Goal: Task Accomplishment & Management: Manage account settings

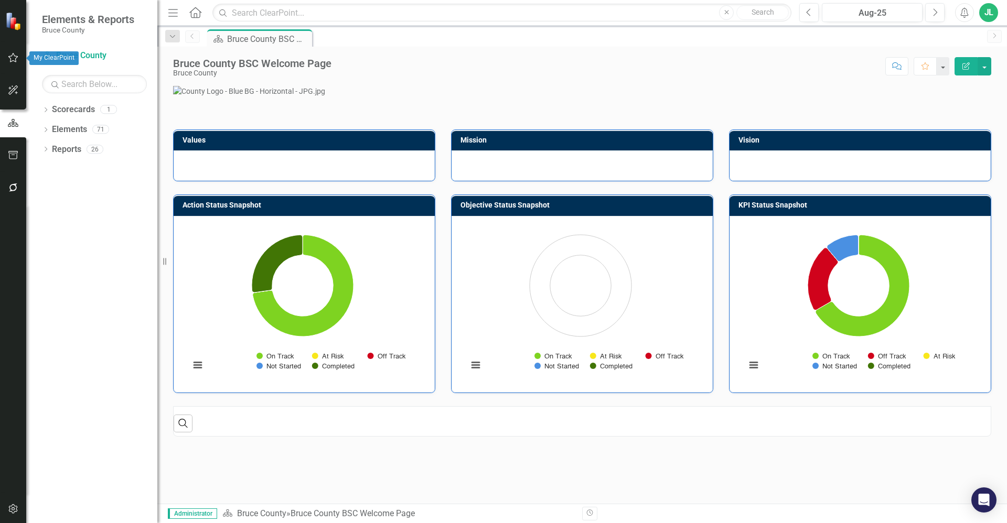
click at [9, 62] on icon "button" at bounding box center [13, 57] width 11 height 8
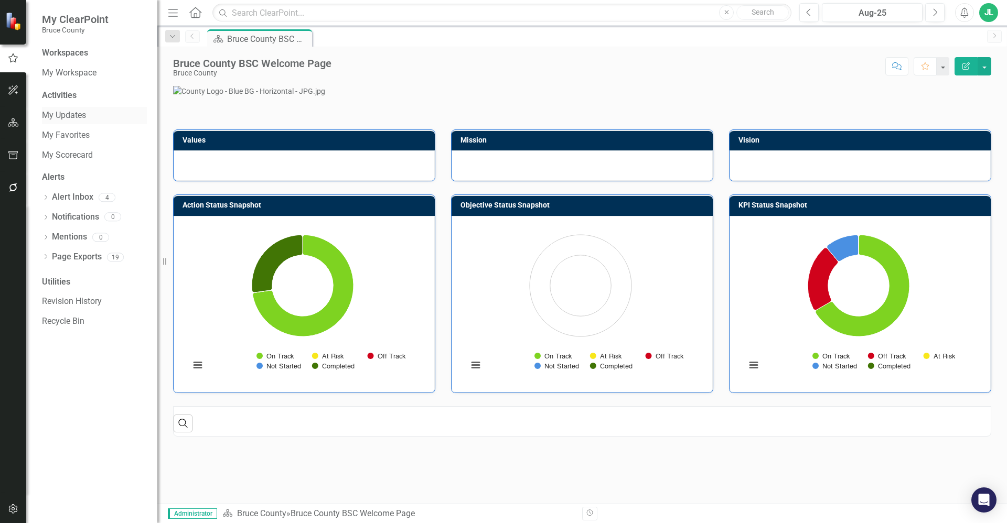
click at [71, 114] on link "My Updates" at bounding box center [94, 116] width 105 height 12
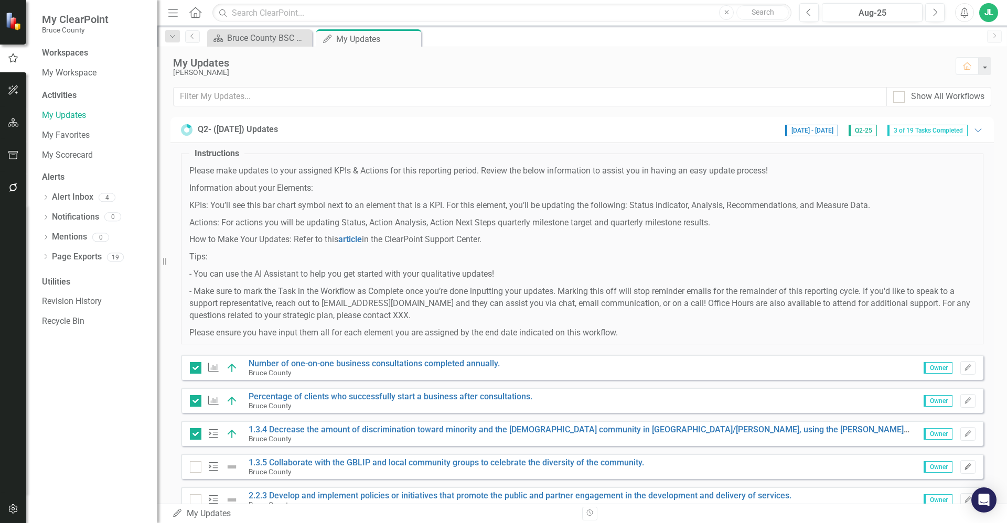
click at [961, 471] on button "Edit" at bounding box center [967, 467] width 15 height 14
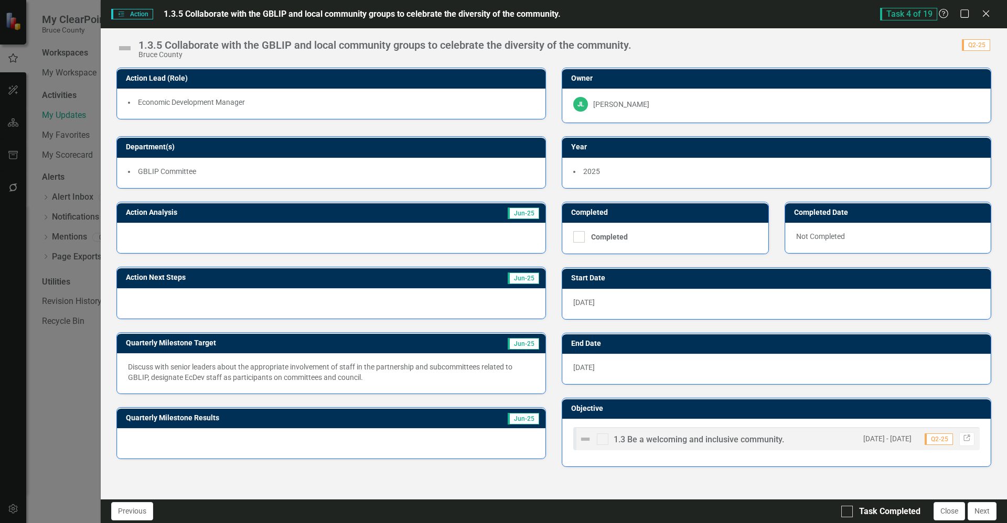
click at [327, 234] on div at bounding box center [331, 238] width 428 height 30
click at [457, 227] on div at bounding box center [331, 238] width 428 height 30
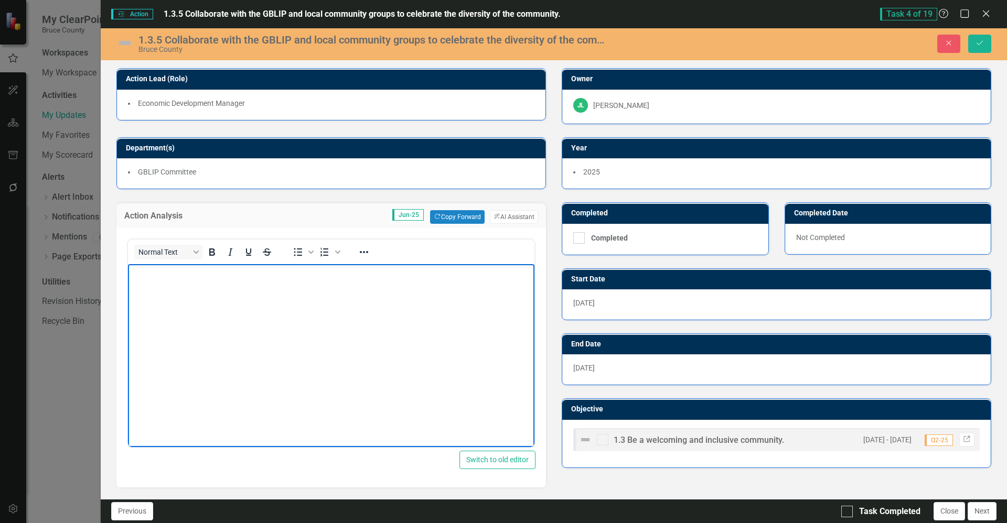
click at [378, 301] on body "Rich Text Area. Press ALT-0 for help." at bounding box center [331, 342] width 406 height 157
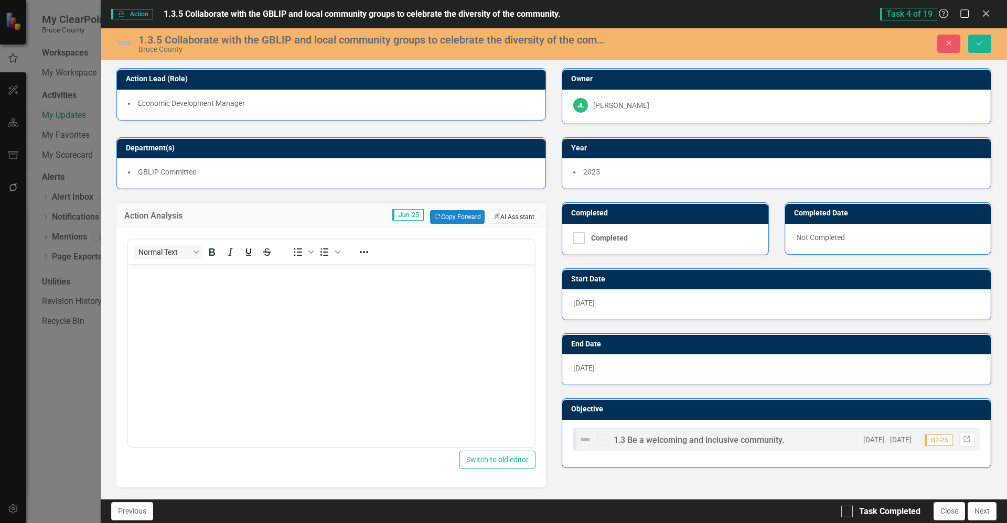
click at [512, 215] on button "ClearPoint AI AI Assistant" at bounding box center [514, 217] width 48 height 14
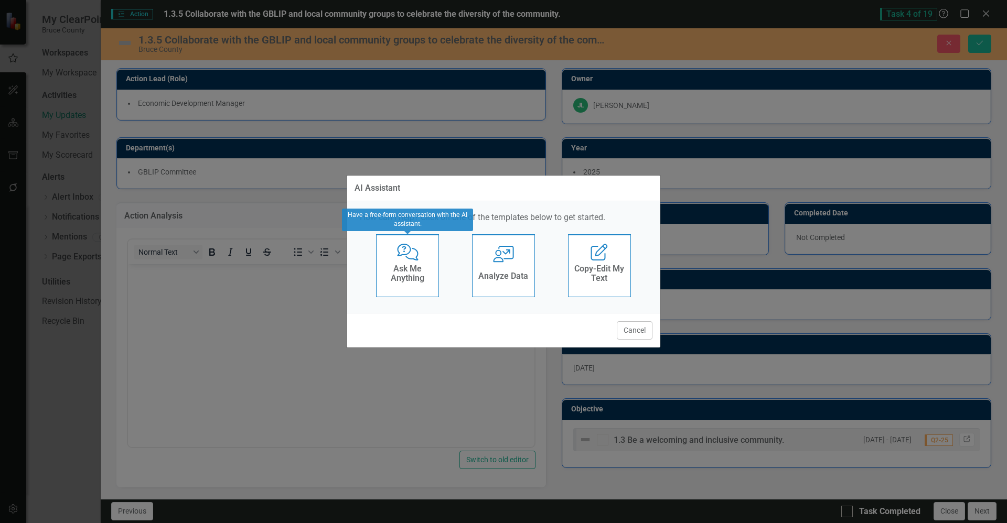
click at [413, 259] on icon at bounding box center [407, 252] width 21 height 17
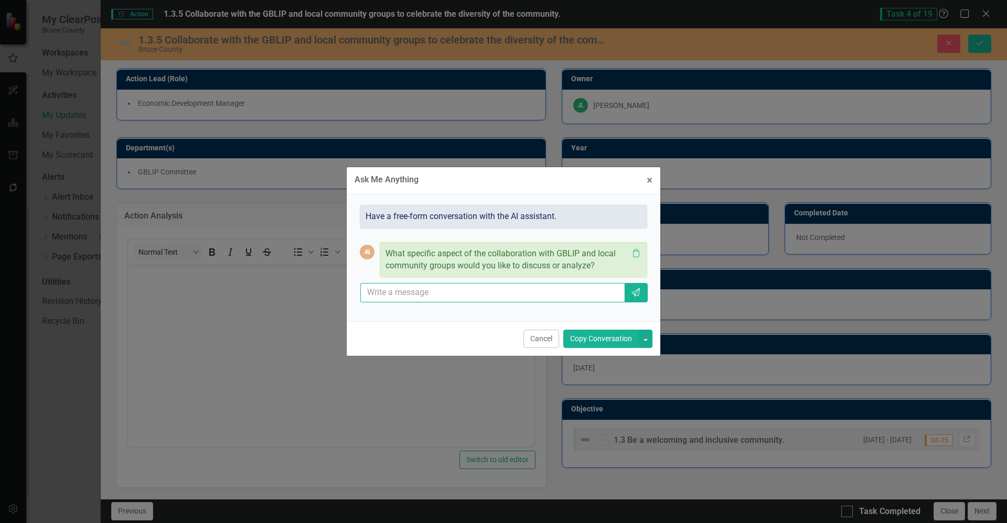
click at [441, 294] on input "text" at bounding box center [492, 292] width 264 height 19
paste input "Staff from Economic Development, Human Resources and the Museum actively partic…"
type input "Adjust last quarters goals for this quarter - Staff from Economic Development, …"
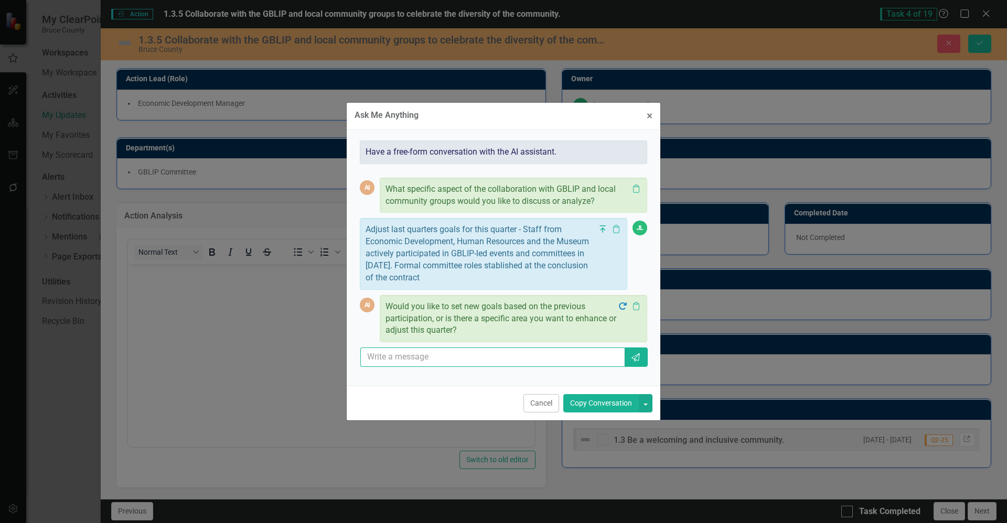
click at [459, 357] on input "text" at bounding box center [492, 357] width 264 height 19
type input "nothing has adjusted much in Q2"
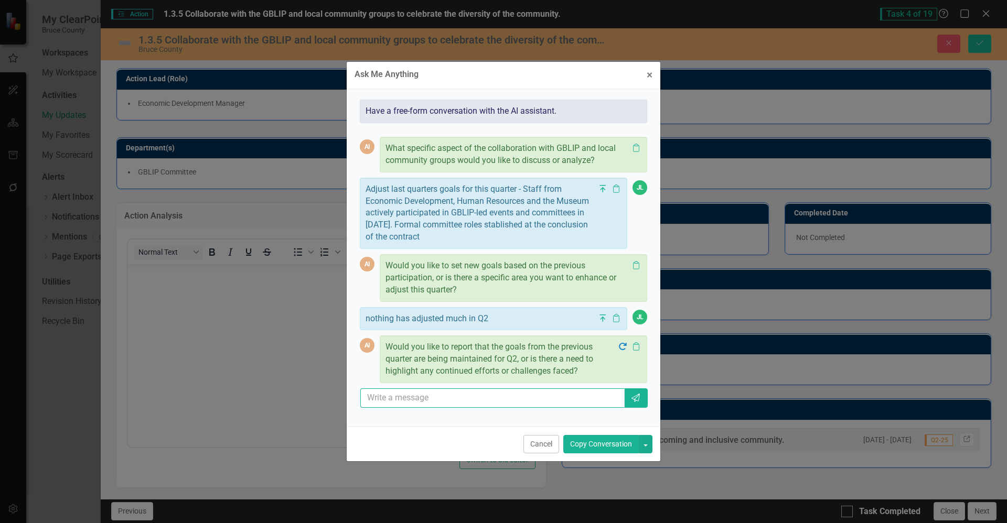
click at [466, 398] on input "text" at bounding box center [492, 398] width 264 height 19
type input "yes"
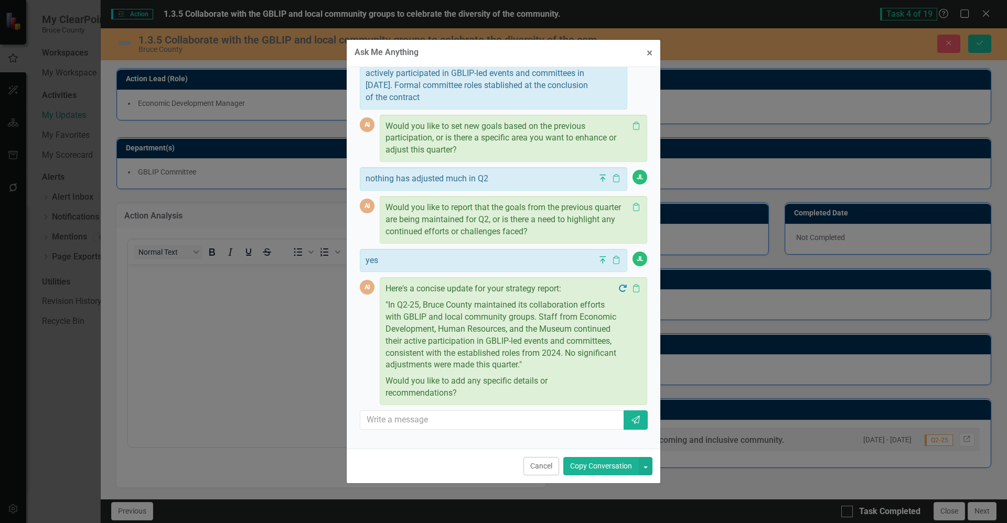
scroll to position [121, 0]
click at [644, 466] on button "button" at bounding box center [646, 466] width 14 height 18
click at [628, 501] on link "Copy Last Message" at bounding box center [609, 504] width 83 height 19
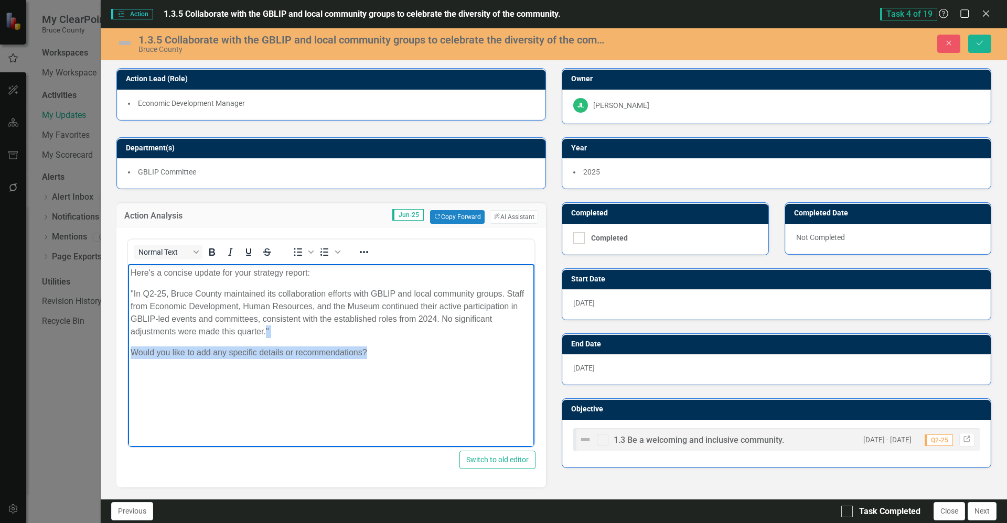
drag, startPoint x: 386, startPoint y: 357, endPoint x: 265, endPoint y: 329, distance: 124.3
click at [265, 329] on body "Here's a concise update for your strategy report: "In Q2-25, Bruce County maint…" at bounding box center [331, 342] width 406 height 157
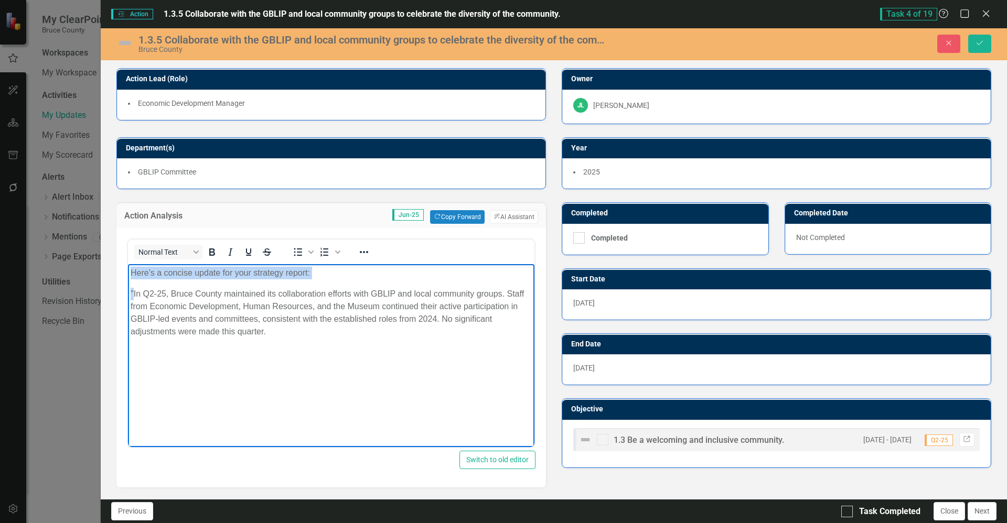
drag, startPoint x: 134, startPoint y: 293, endPoint x: 121, endPoint y: 258, distance: 37.3
click at [128, 264] on html "Here's a concise update for your strategy report: "In Q2-25, Bruce County maint…" at bounding box center [331, 342] width 406 height 157
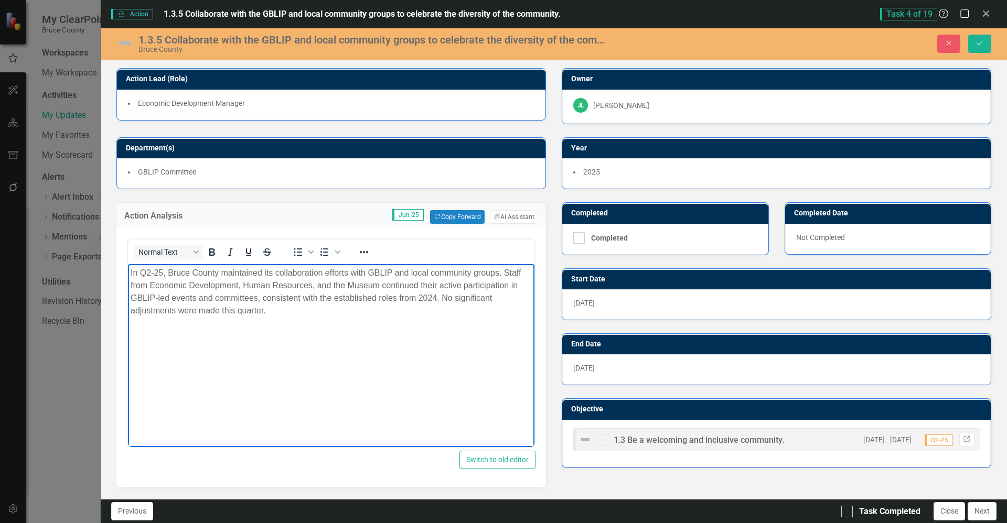
click at [547, 256] on div "Action Analysis Jun-25 Copy Forward Copy Forward ClearPoint AI AI Assistant Nor…" at bounding box center [331, 338] width 445 height 298
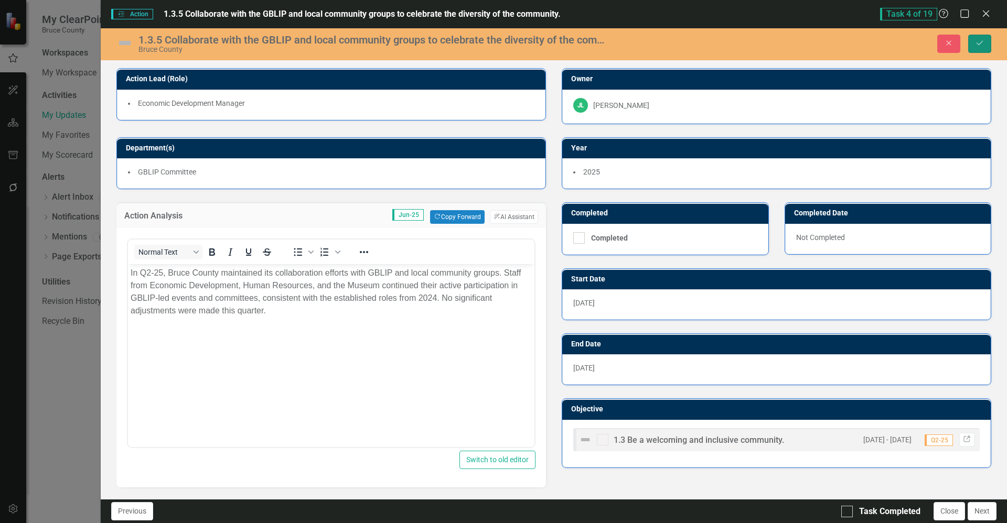
click at [981, 41] on icon "Save" at bounding box center [979, 42] width 9 height 7
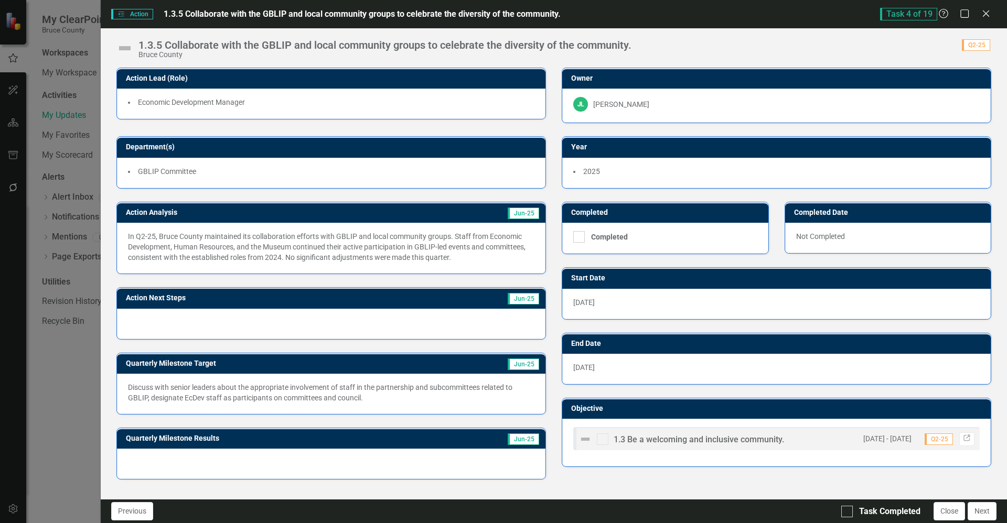
click at [123, 48] on img at bounding box center [124, 48] width 17 height 17
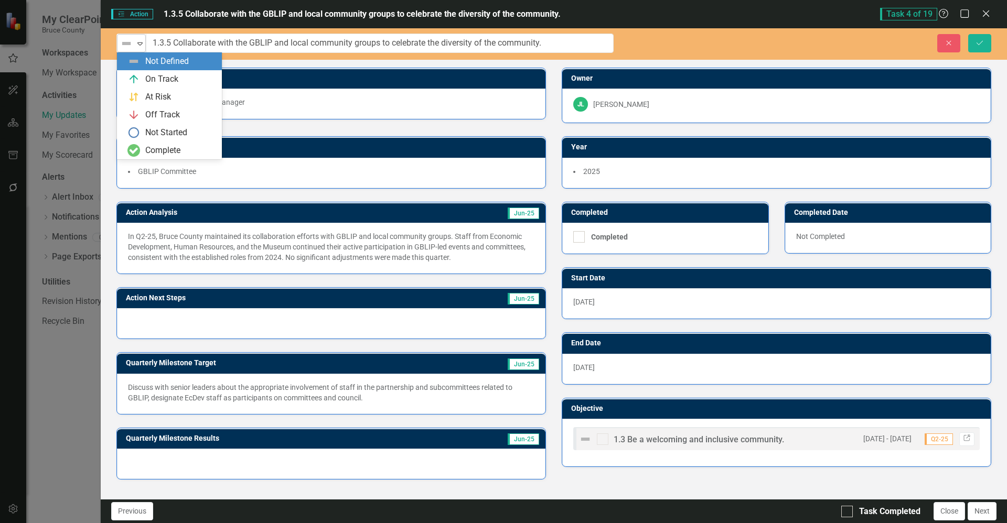
click at [144, 46] on icon "Expand" at bounding box center [140, 43] width 10 height 8
click at [148, 78] on div "On Track" at bounding box center [161, 79] width 33 height 12
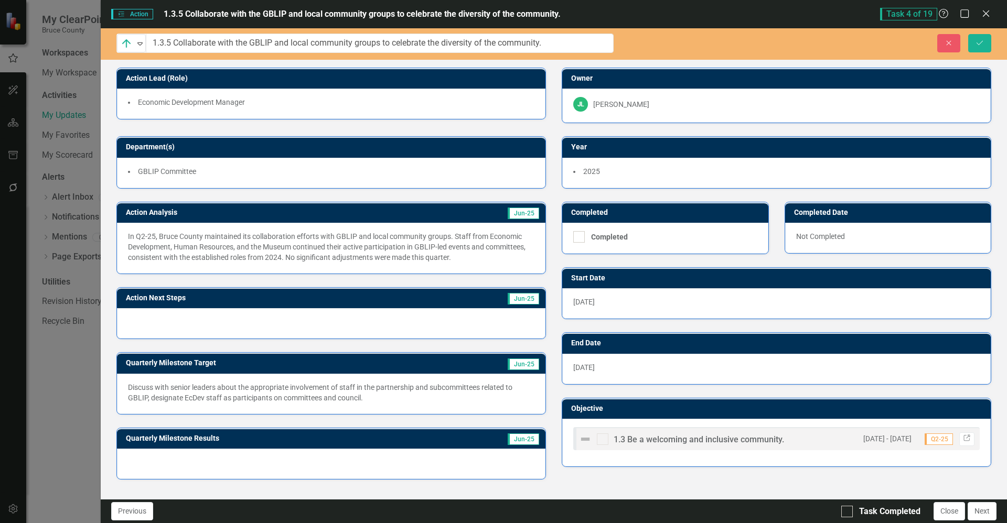
click at [231, 323] on div at bounding box center [331, 323] width 428 height 30
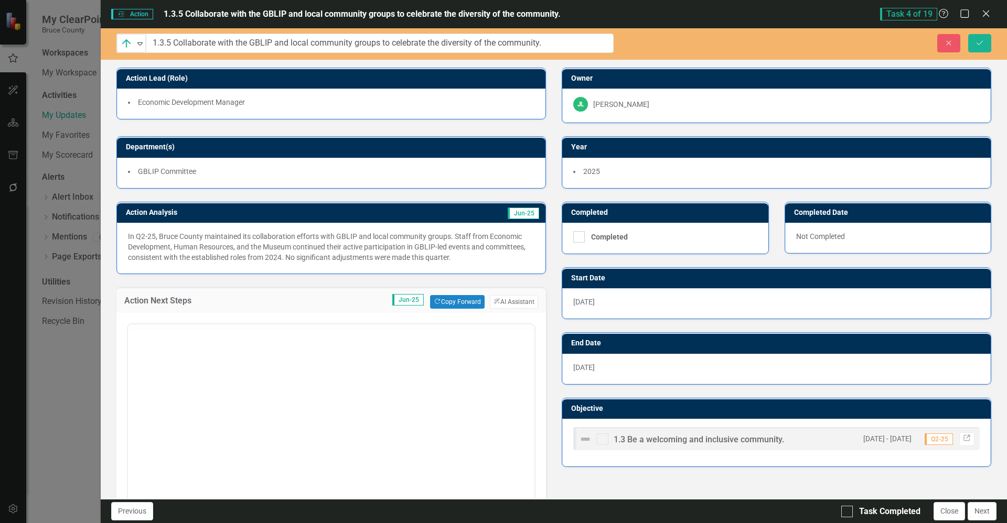
click at [231, 323] on div at bounding box center [331, 427] width 408 height 212
click at [513, 306] on button "ClearPoint AI AI Assistant" at bounding box center [514, 302] width 48 height 14
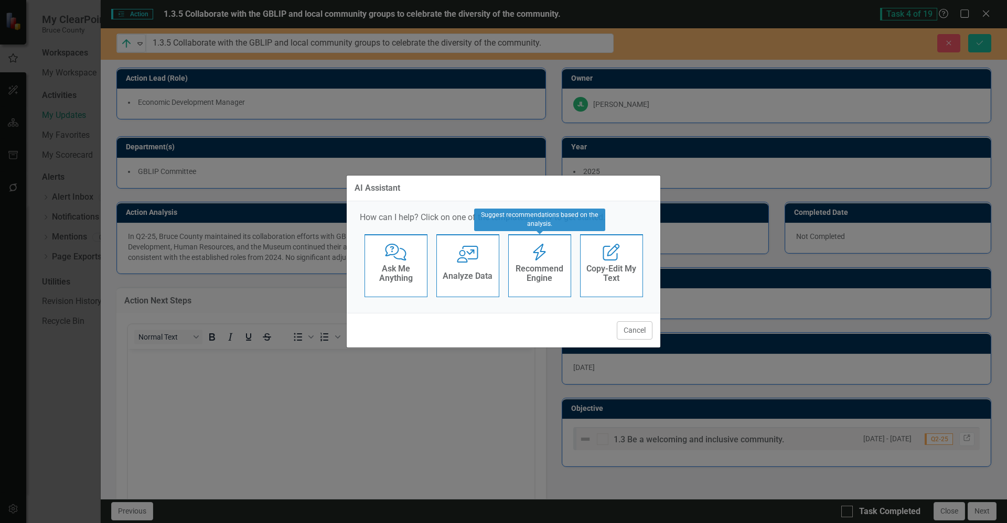
click at [534, 268] on h4 "Recommend Engine" at bounding box center [539, 273] width 51 height 18
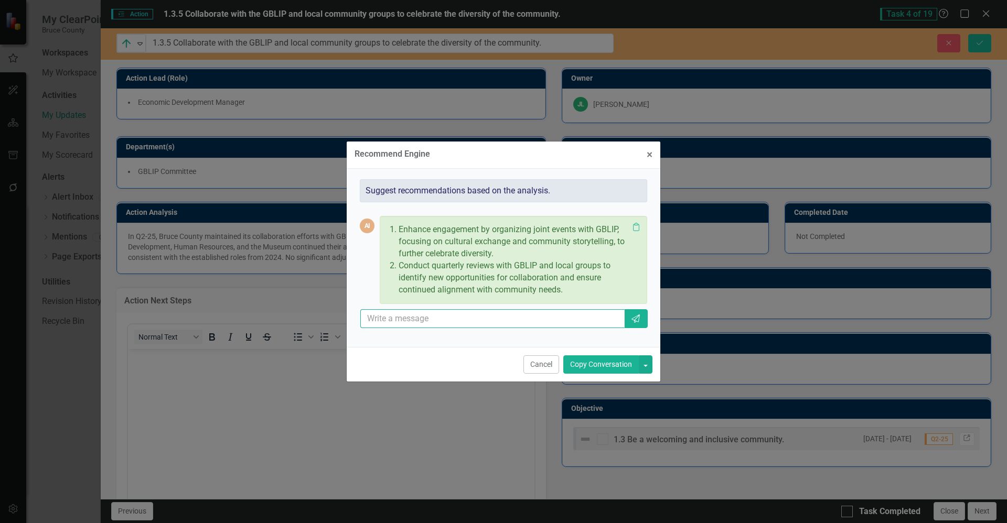
click at [436, 319] on input "text" at bounding box center [492, 318] width 264 height 19
type input "adjust this to better reflect participation in events and council meetings from…"
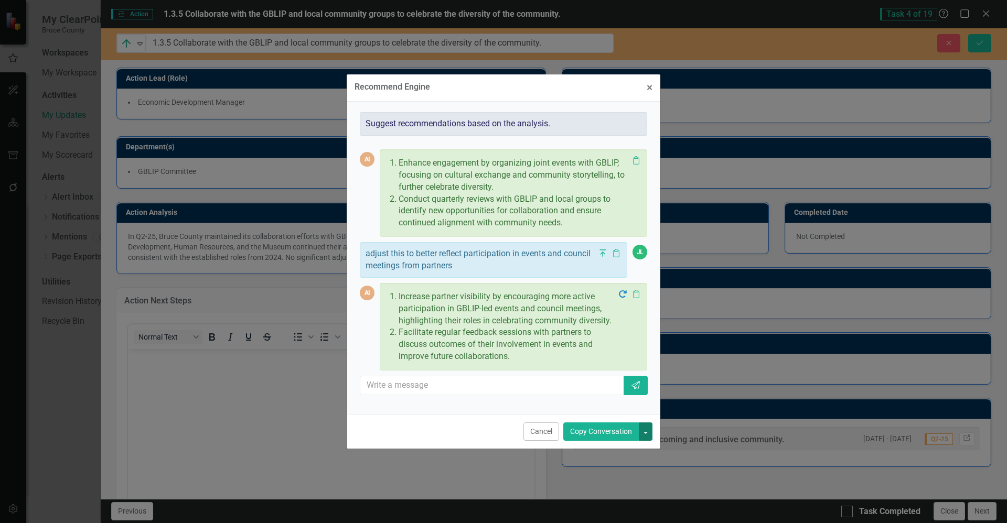
click at [642, 430] on button "button" at bounding box center [646, 432] width 14 height 18
click at [479, 384] on input "text" at bounding box center [492, 385] width 264 height 19
type input "Dont do this in a numbered list"
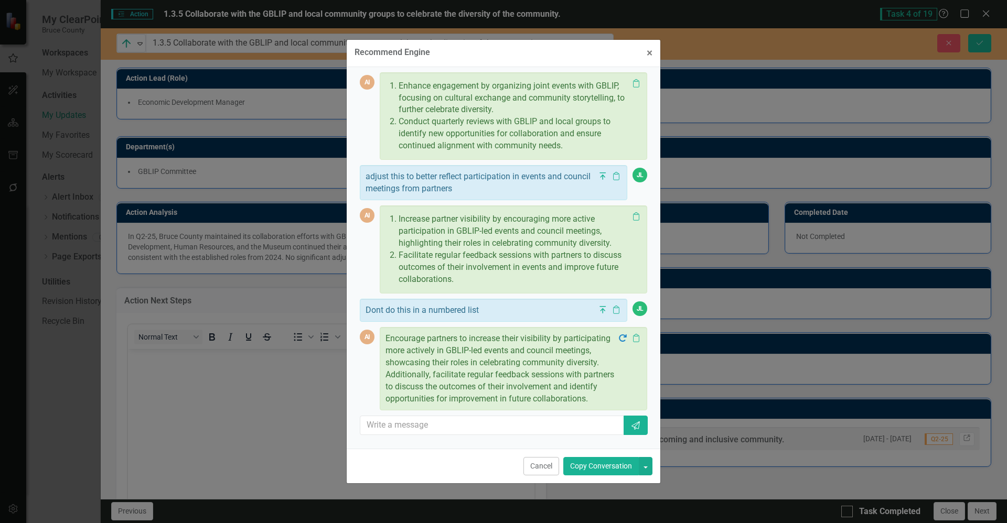
scroll to position [52, 0]
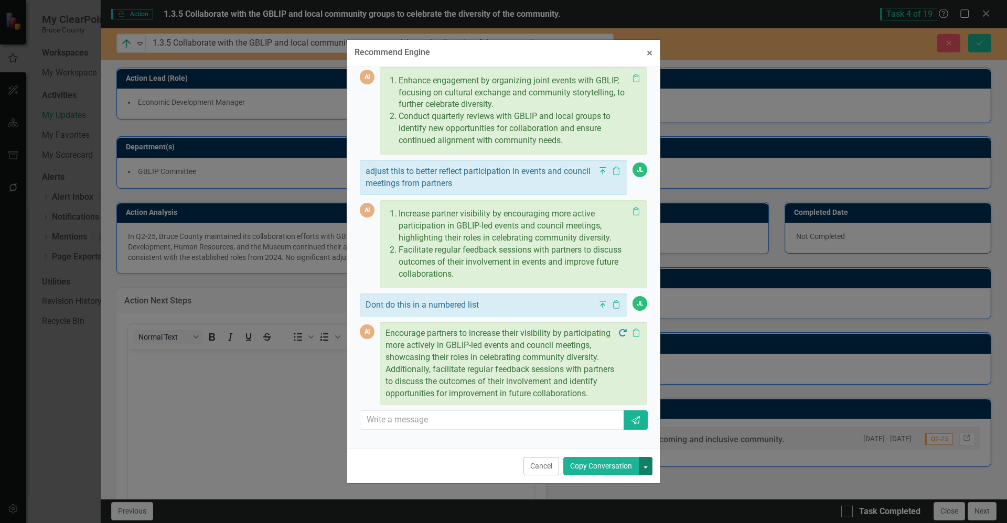
click at [643, 465] on button "button" at bounding box center [646, 466] width 14 height 18
click at [621, 504] on link "Copy Last Message" at bounding box center [609, 504] width 83 height 19
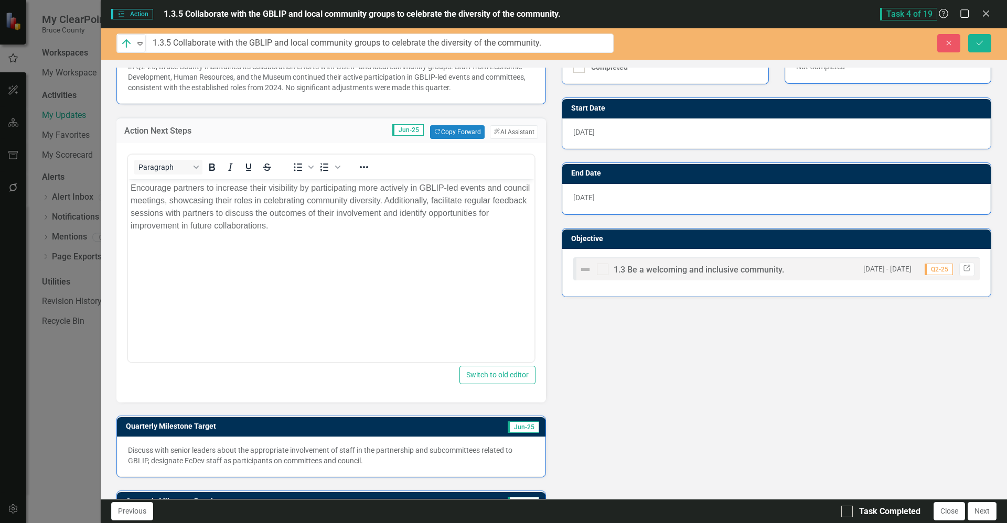
scroll to position [224, 0]
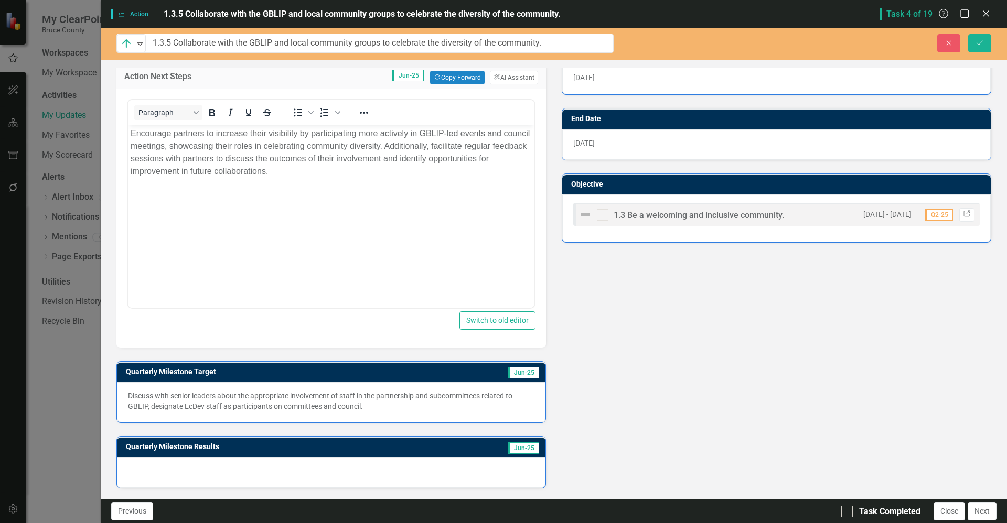
click at [511, 399] on p "Discuss with senior leaders about the appropriate involvement of staff in the p…" at bounding box center [331, 401] width 406 height 21
click at [514, 398] on p "Discuss with senior leaders about the appropriate involvement of staff in the p…" at bounding box center [331, 401] width 406 height 21
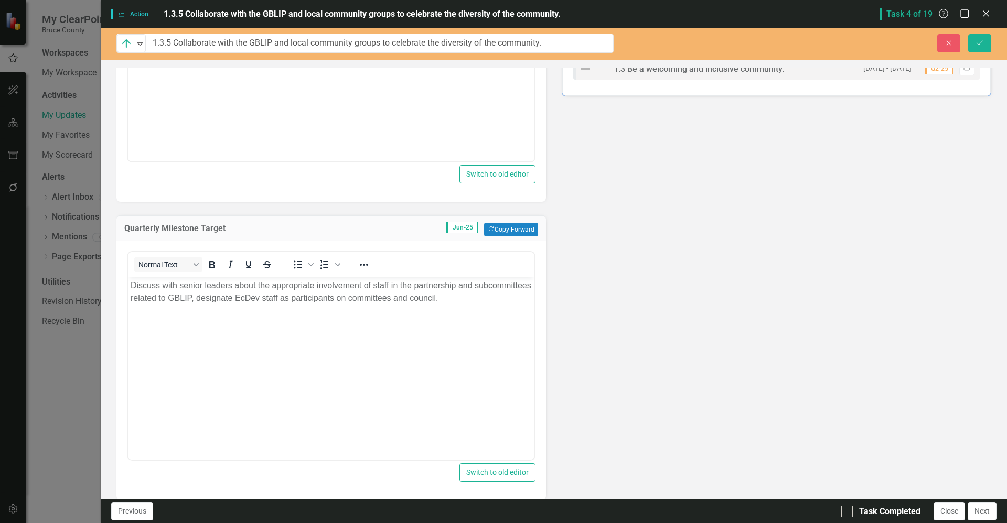
scroll to position [381, 0]
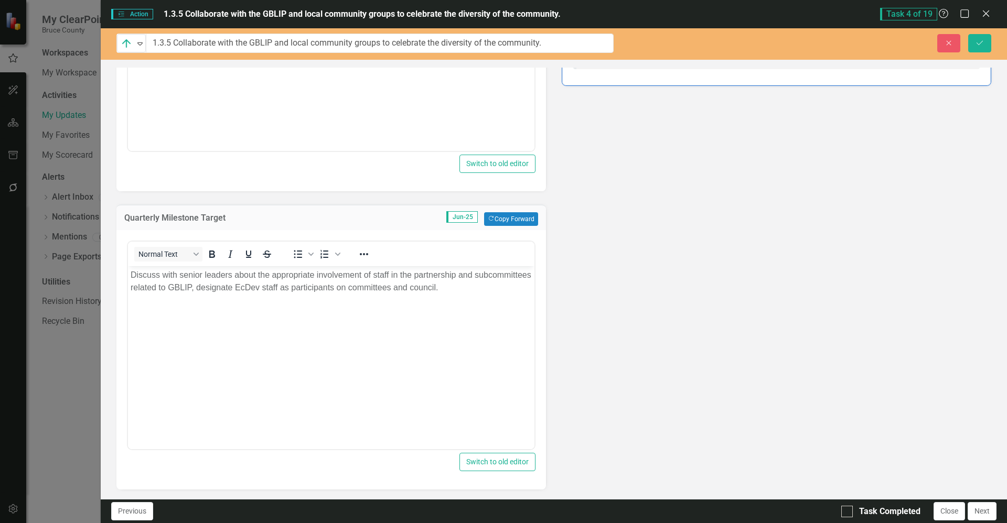
click at [514, 295] on body "Discuss with senior leaders about the appropriate involvement of staff in the p…" at bounding box center [331, 344] width 406 height 157
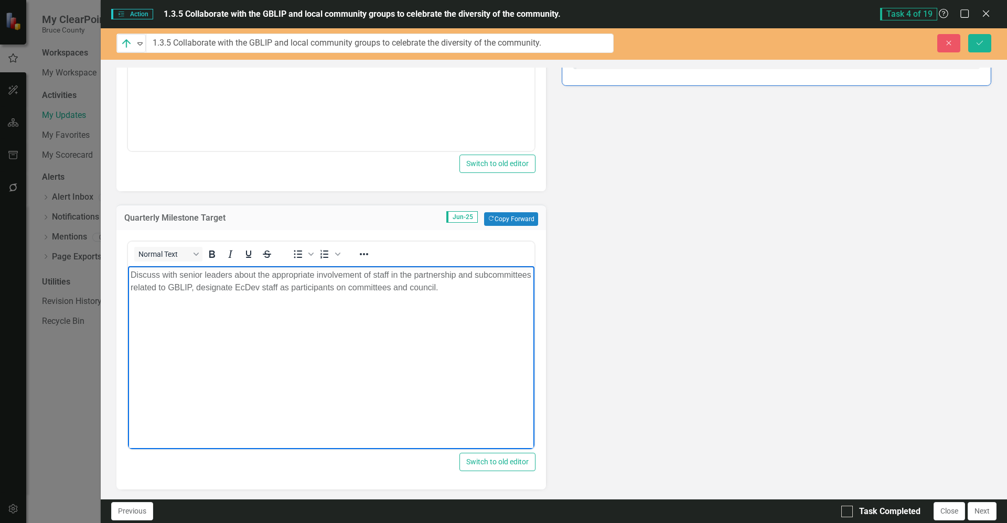
click at [436, 324] on body "Discuss with senior leaders about the appropriate involvement of staff in the p…" at bounding box center [331, 344] width 406 height 157
click at [513, 290] on p "Discuss with senior leaders about the appropriate involvement of staff in the p…" at bounding box center [331, 281] width 401 height 25
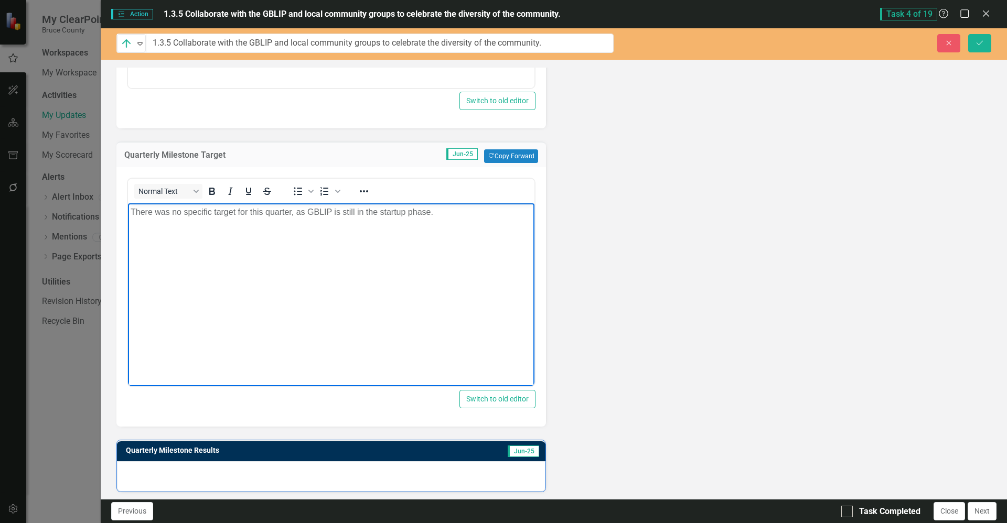
scroll to position [448, 0]
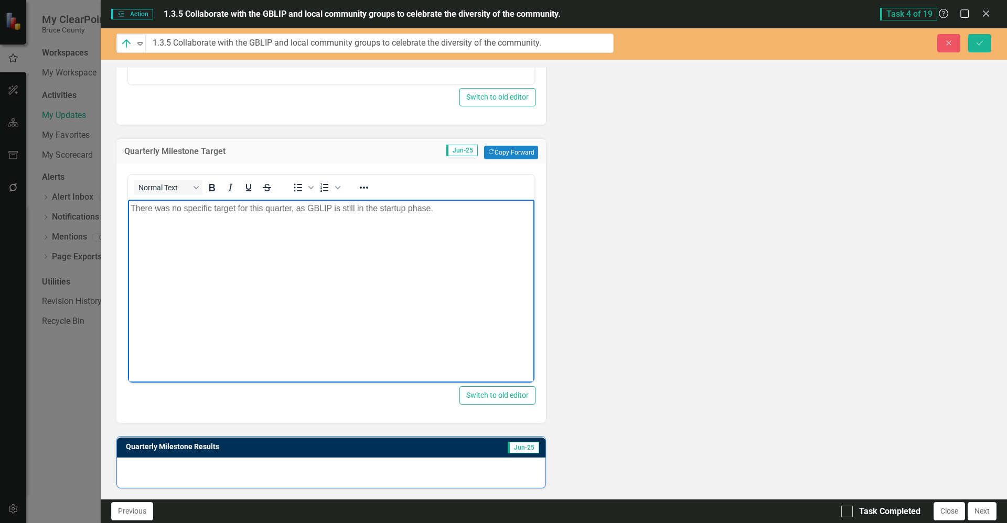
click at [391, 482] on div at bounding box center [331, 473] width 428 height 30
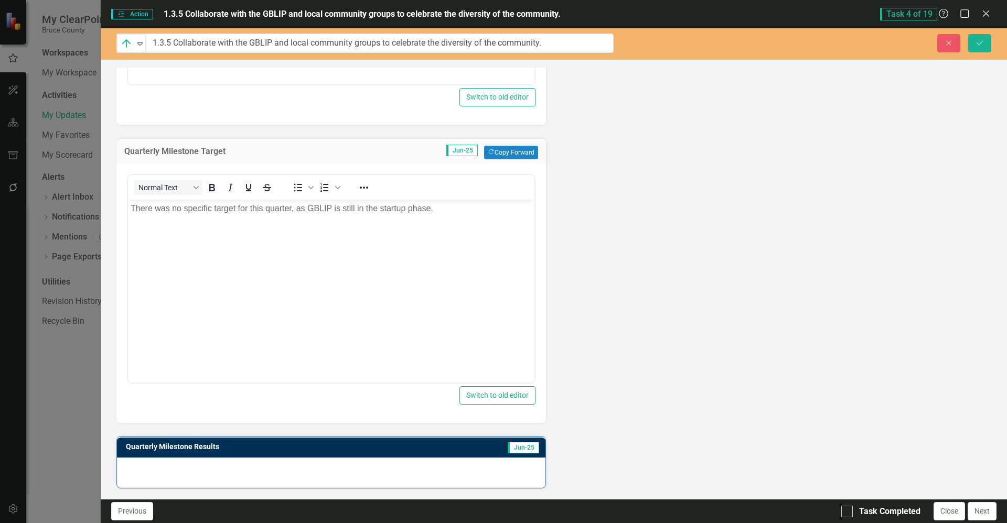
click at [391, 481] on div at bounding box center [331, 473] width 428 height 30
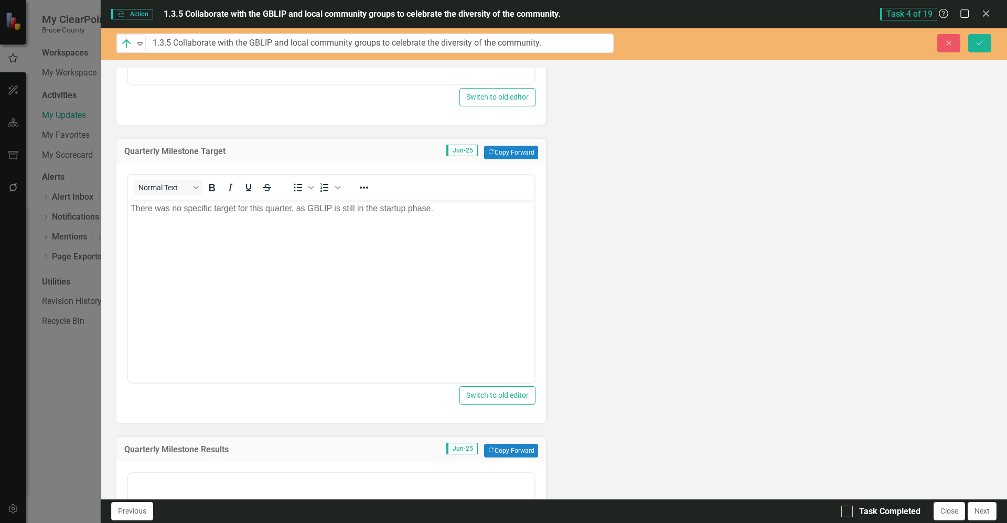
scroll to position [0, 0]
click at [395, 478] on div at bounding box center [331, 475] width 406 height 4
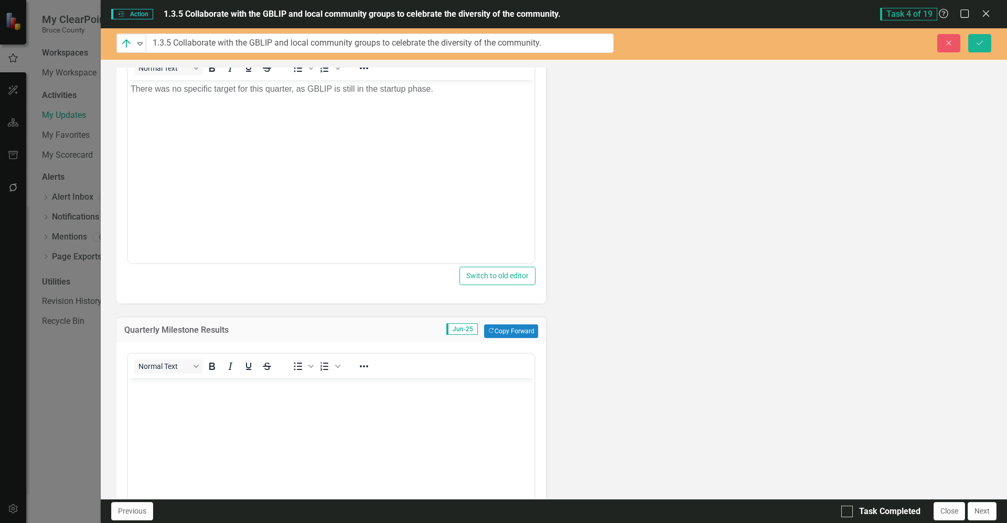
scroll to position [570, 0]
click at [398, 424] on body "Rich Text Area. Press ALT-0 for help." at bounding box center [331, 453] width 406 height 157
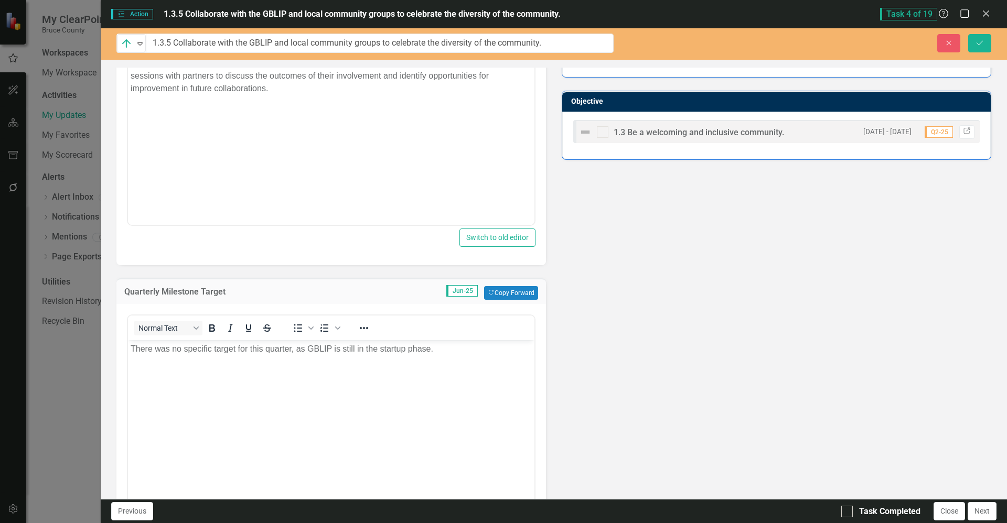
scroll to position [0, 0]
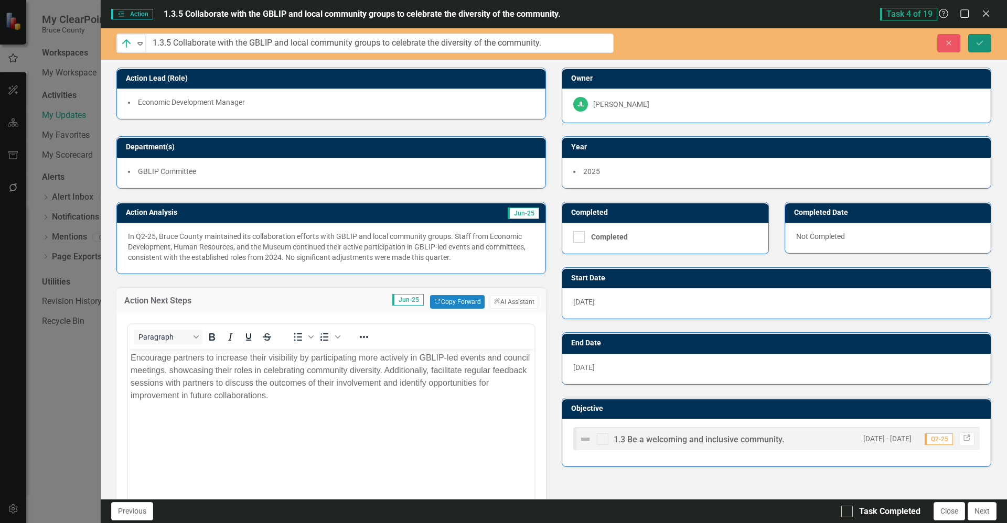
click at [979, 42] on icon "Save" at bounding box center [979, 42] width 9 height 7
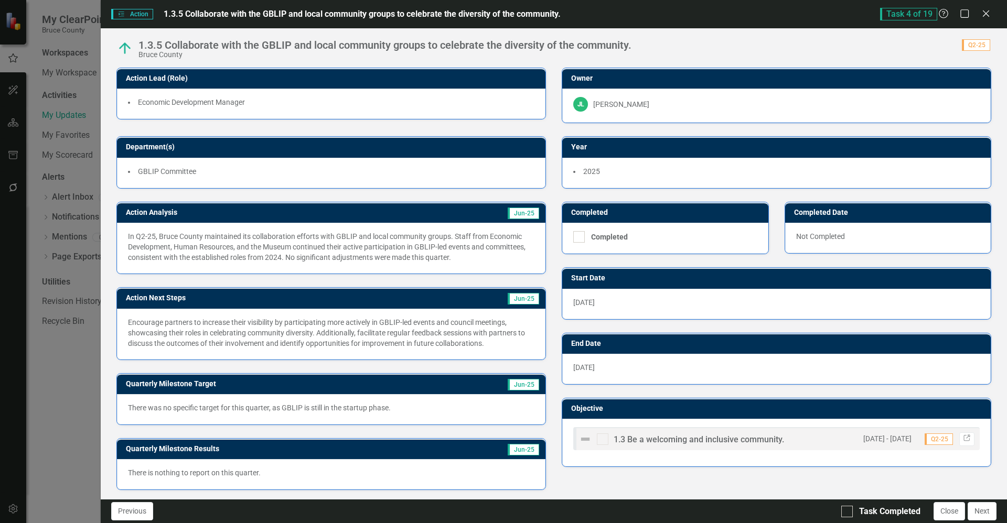
scroll to position [2, 0]
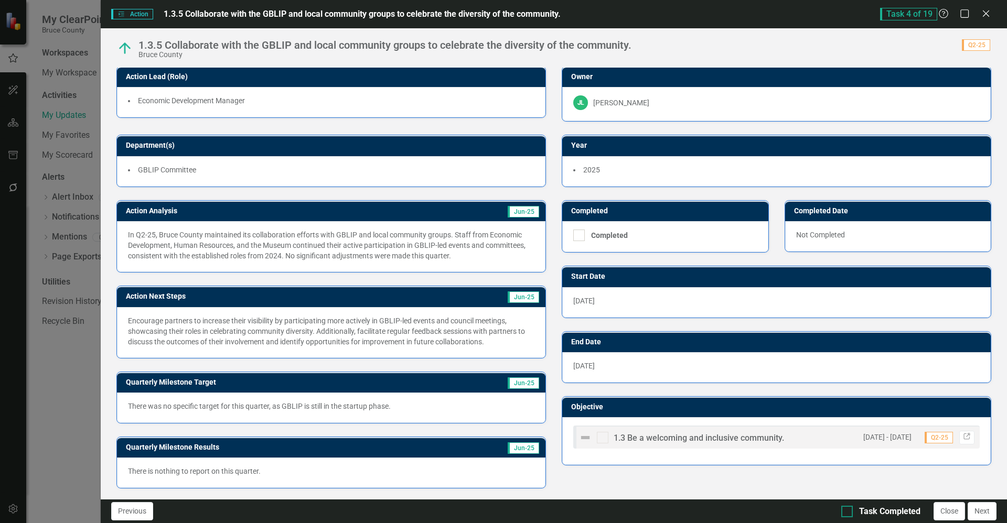
click at [844, 510] on input "Task Completed" at bounding box center [844, 509] width 7 height 7
checkbox input "true"
click at [986, 509] on button "Next" at bounding box center [981, 511] width 29 height 18
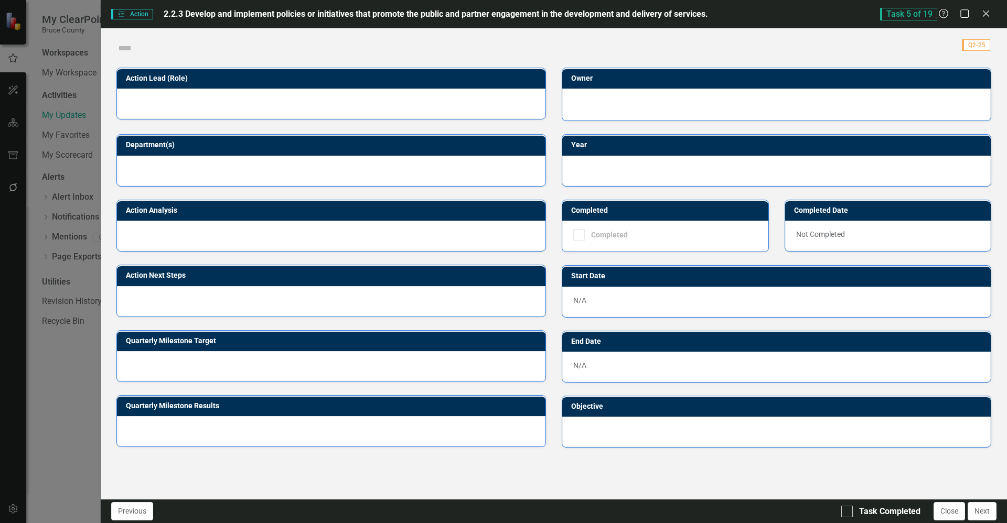
checkbox input "true"
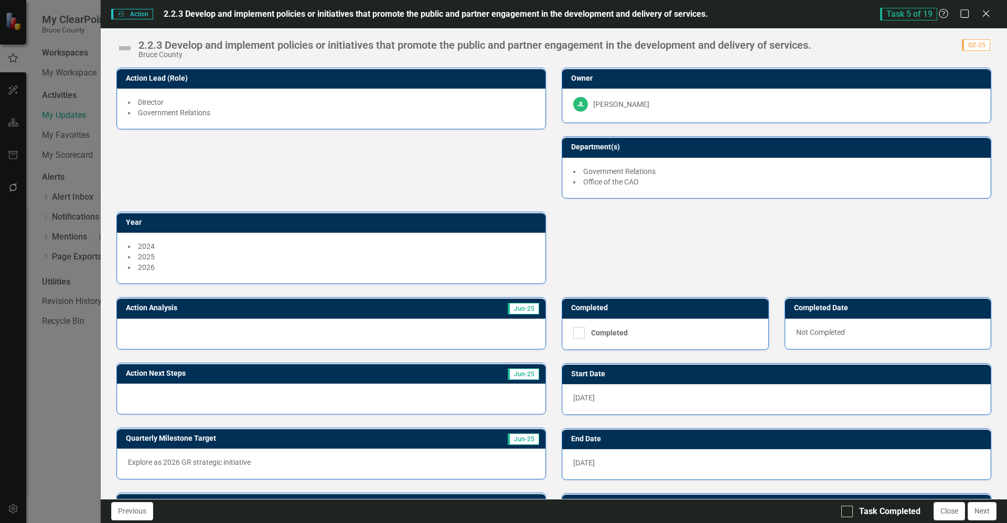
click at [141, 330] on div at bounding box center [331, 334] width 428 height 30
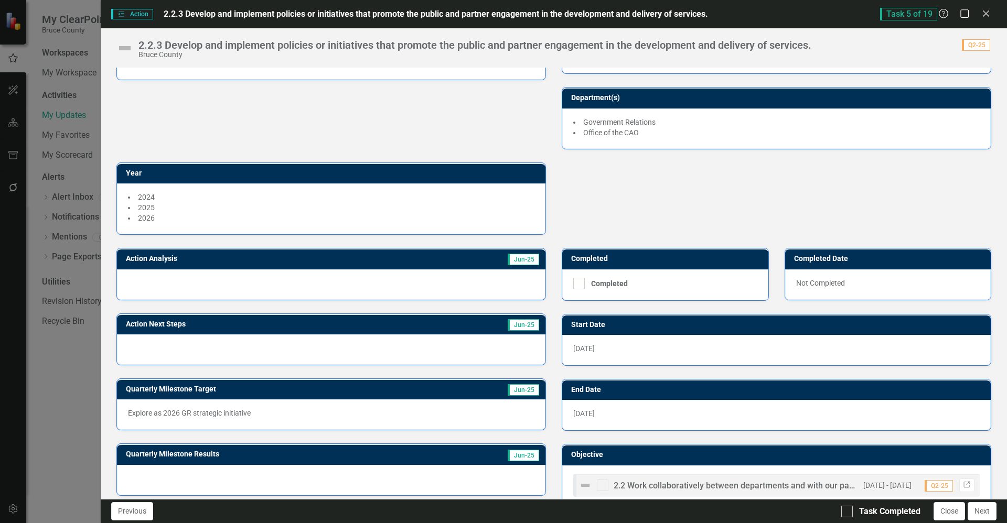
scroll to position [74, 0]
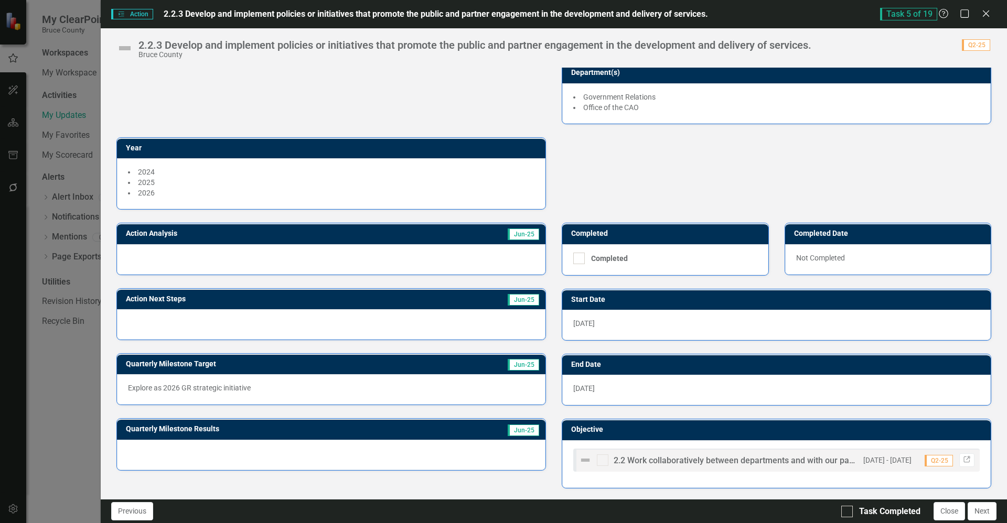
click at [373, 331] on div at bounding box center [331, 324] width 428 height 30
click at [373, 333] on div at bounding box center [331, 324] width 428 height 30
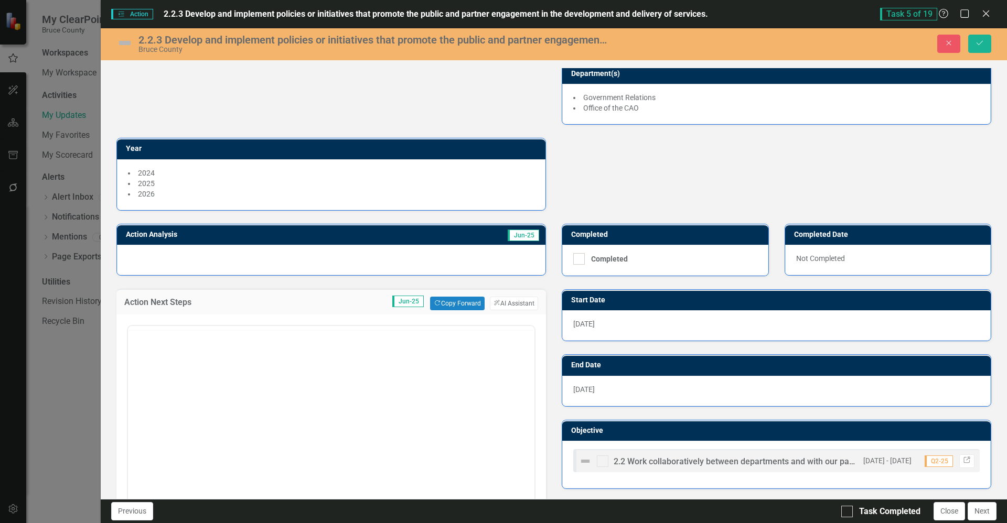
click at [368, 328] on div at bounding box center [331, 328] width 406 height 4
click at [350, 391] on body "Rich Text Area. Press ALT-0 for help." at bounding box center [331, 429] width 406 height 157
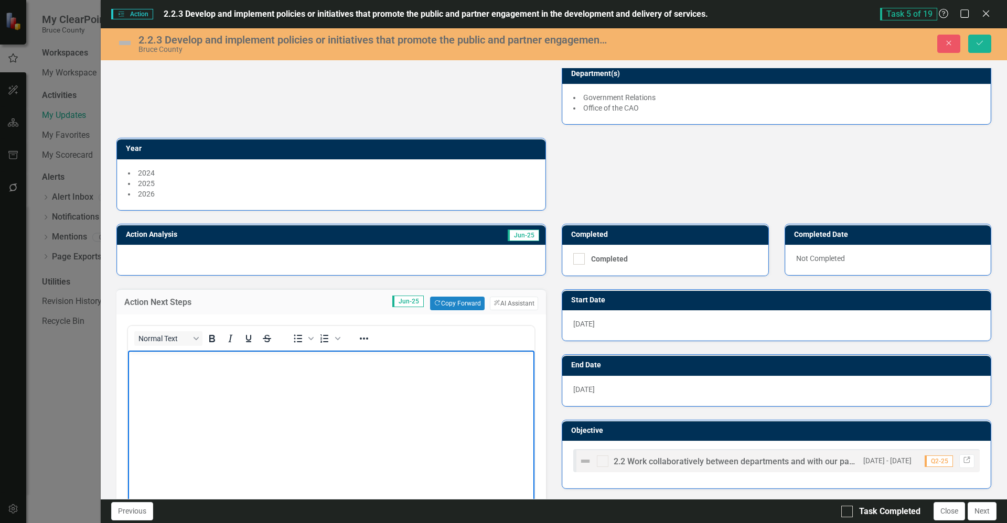
click at [431, 260] on div at bounding box center [331, 260] width 428 height 30
click at [423, 259] on div at bounding box center [331, 260] width 428 height 30
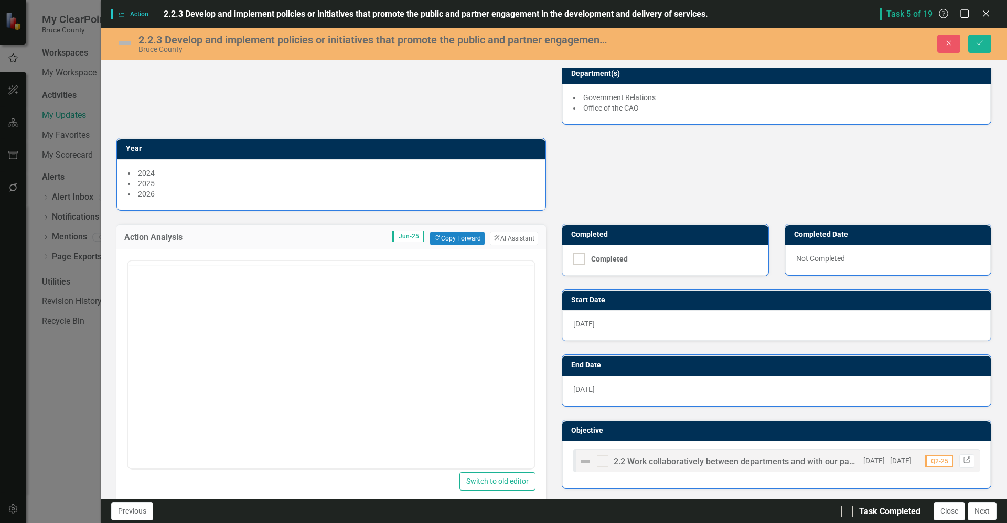
click at [421, 262] on div at bounding box center [331, 263] width 406 height 4
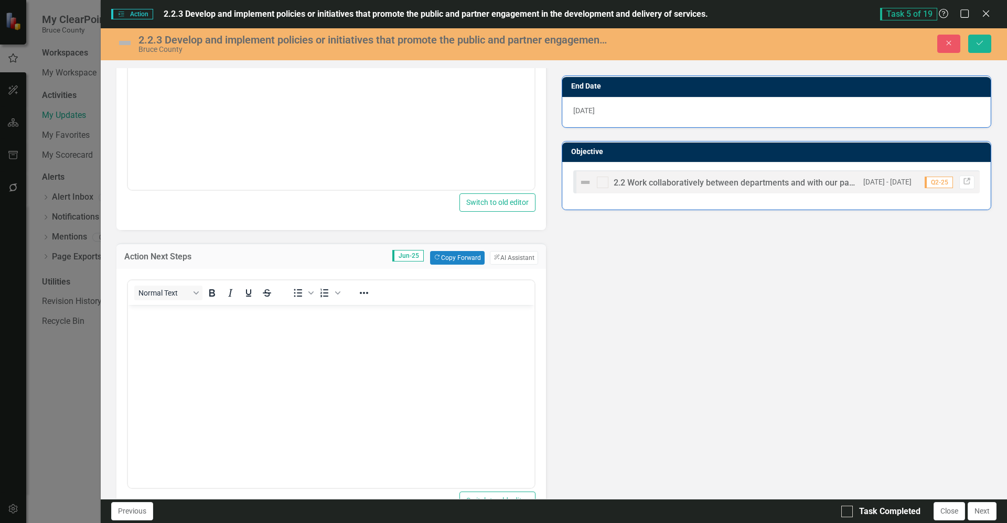
scroll to position [355, 0]
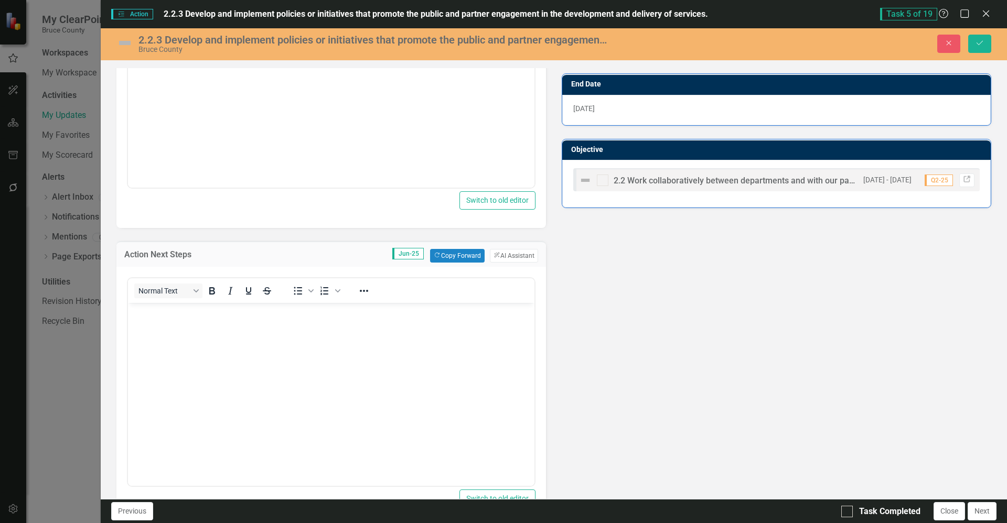
click at [366, 356] on body "Rich Text Area. Press ALT-0 for help." at bounding box center [331, 381] width 406 height 157
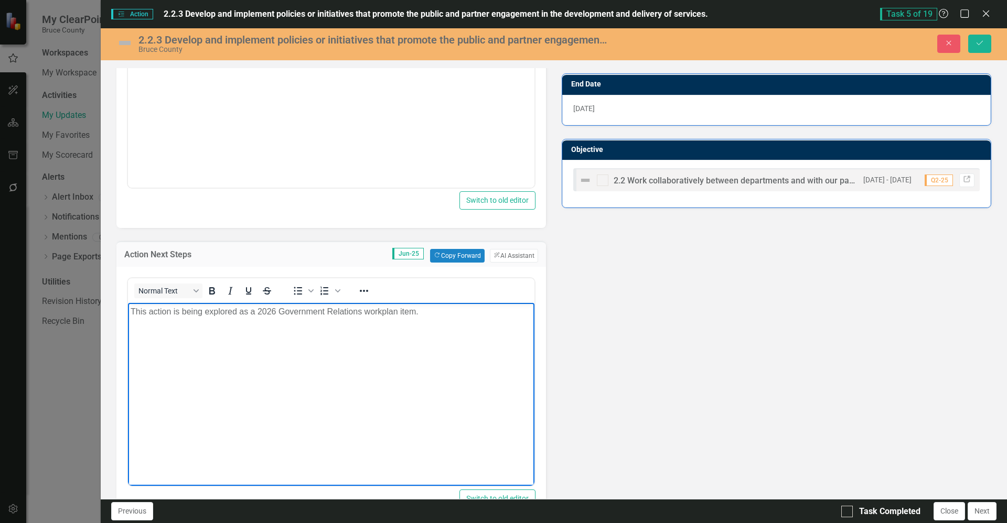
click at [613, 343] on div "Action Analysis Jun-25 Copy Forward Copy Forward ClearPoint AI AI Assistant Nor…" at bounding box center [554, 293] width 890 height 727
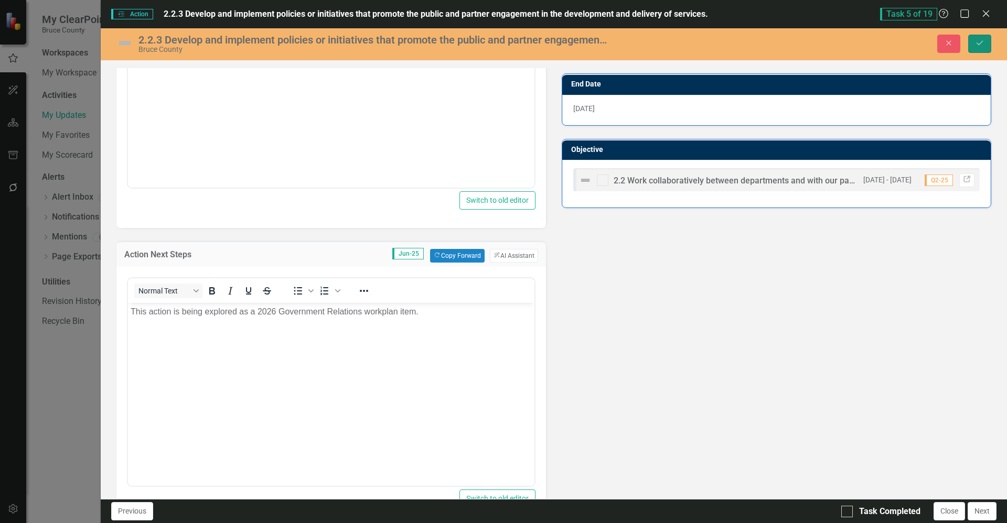
click at [981, 52] on button "Save" at bounding box center [979, 44] width 23 height 18
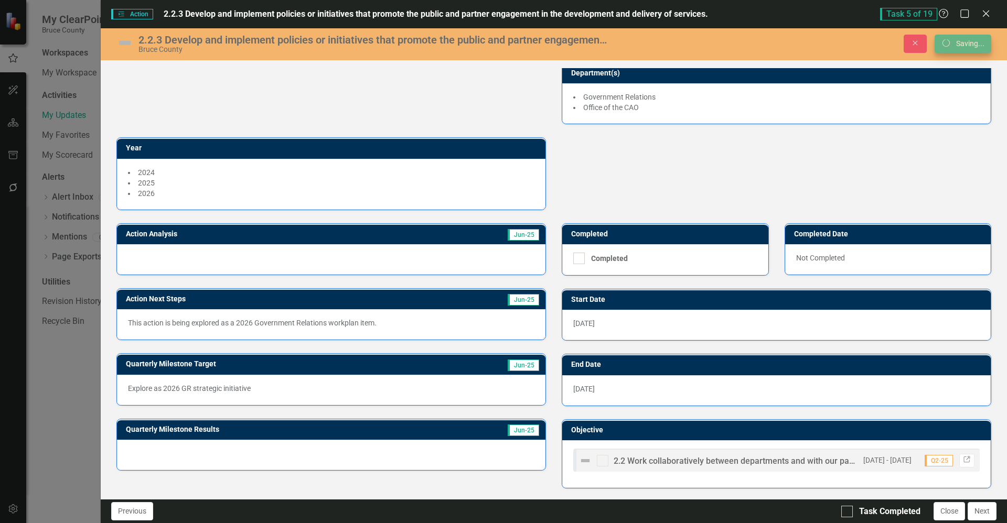
scroll to position [75, 0]
